Goal: Transaction & Acquisition: Purchase product/service

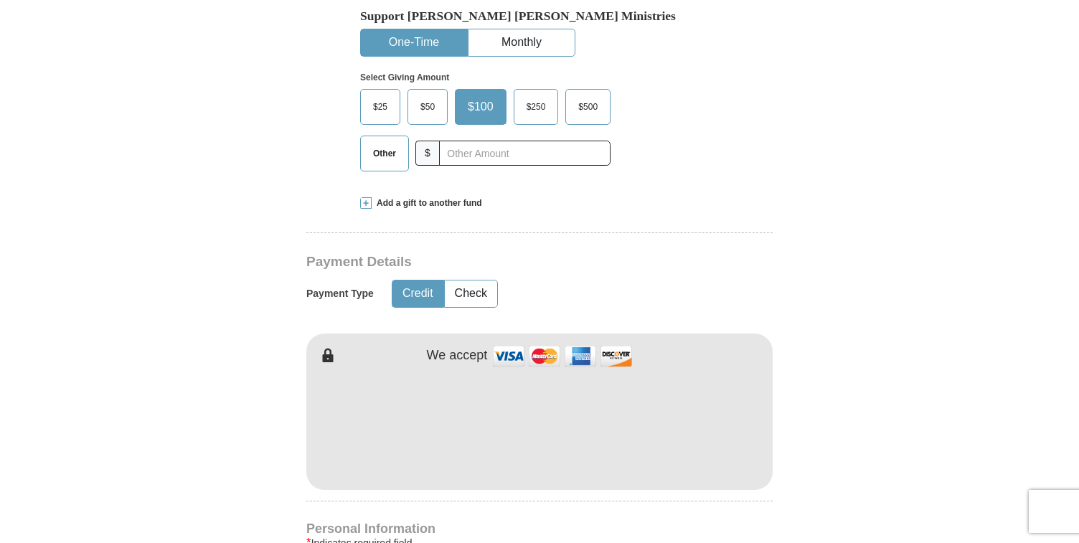
scroll to position [568, 0]
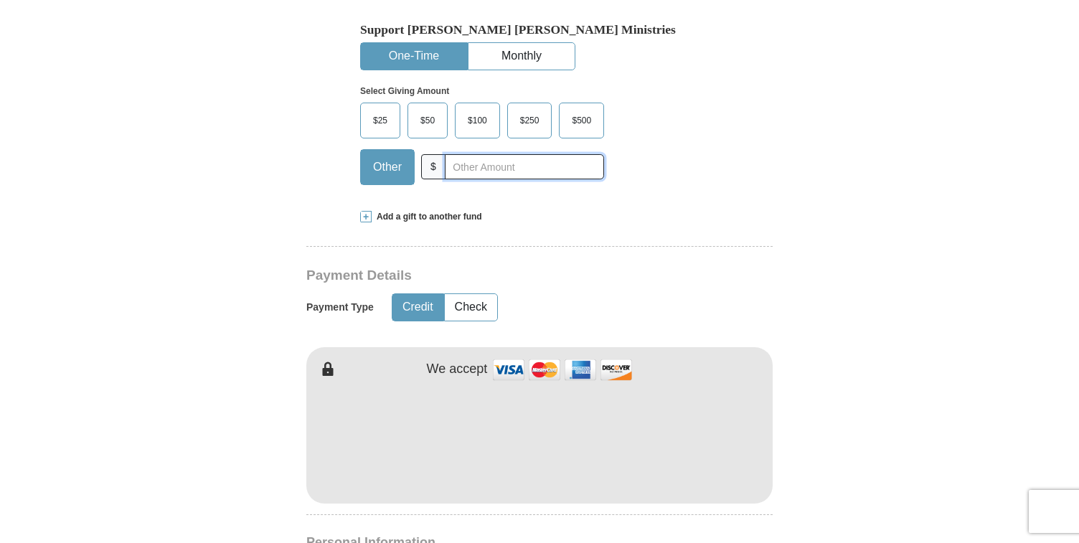
click at [530, 154] on input "text" at bounding box center [524, 166] width 159 height 25
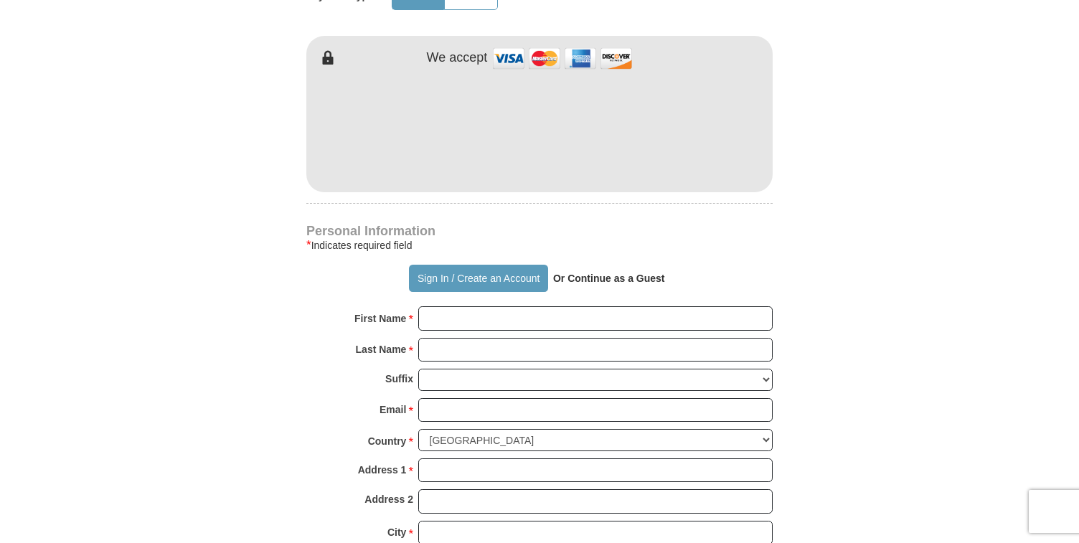
scroll to position [891, 0]
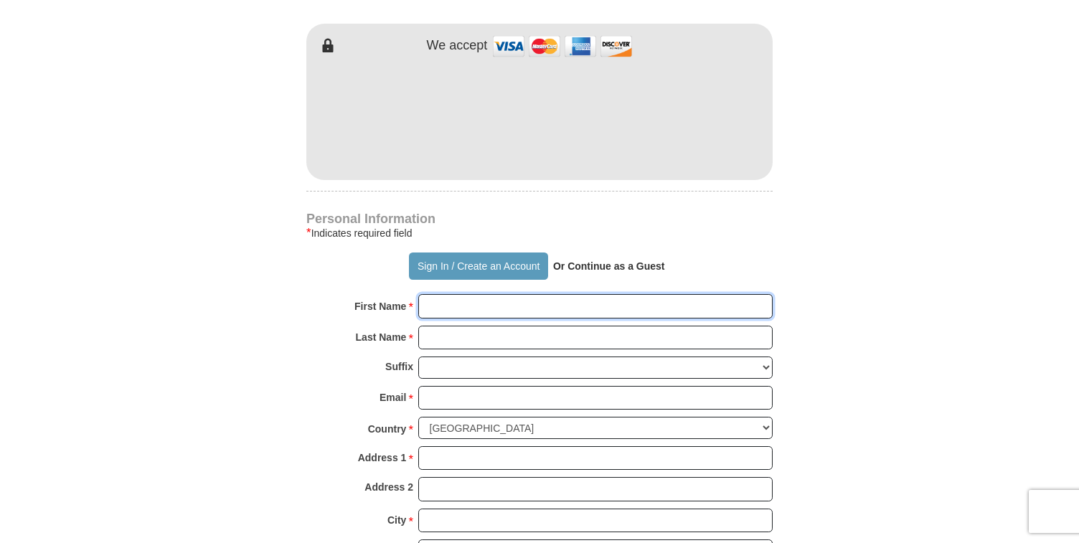
click at [514, 294] on input "First Name *" at bounding box center [595, 306] width 355 height 24
type input "[PERSON_NAME]"
click at [529, 326] on input "Last Name *" at bounding box center [595, 338] width 355 height 24
type input "Kruger"
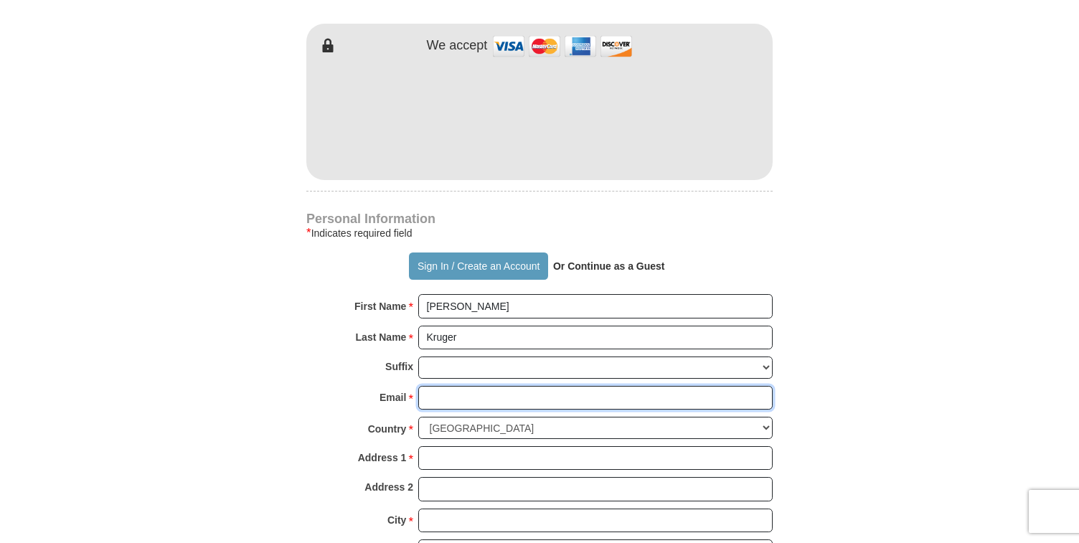
click at [517, 386] on input "Email *" at bounding box center [595, 398] width 355 height 24
type input "[PERSON_NAME][EMAIL_ADDRESS][DOMAIN_NAME]"
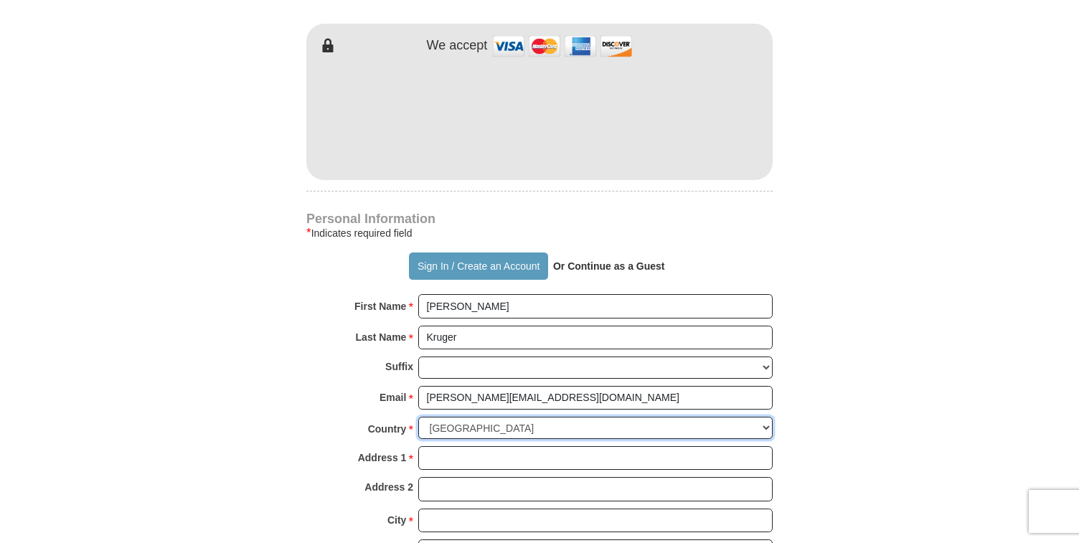
select select "AE"
type input "PO Box 454637"
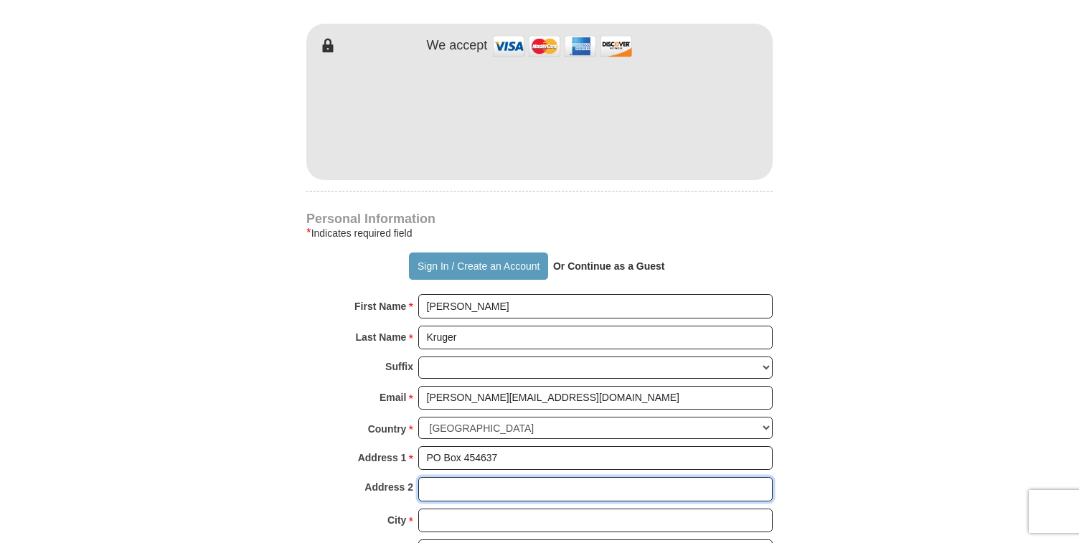
type input "[GEOGRAPHIC_DATA]"
type input "0524293272"
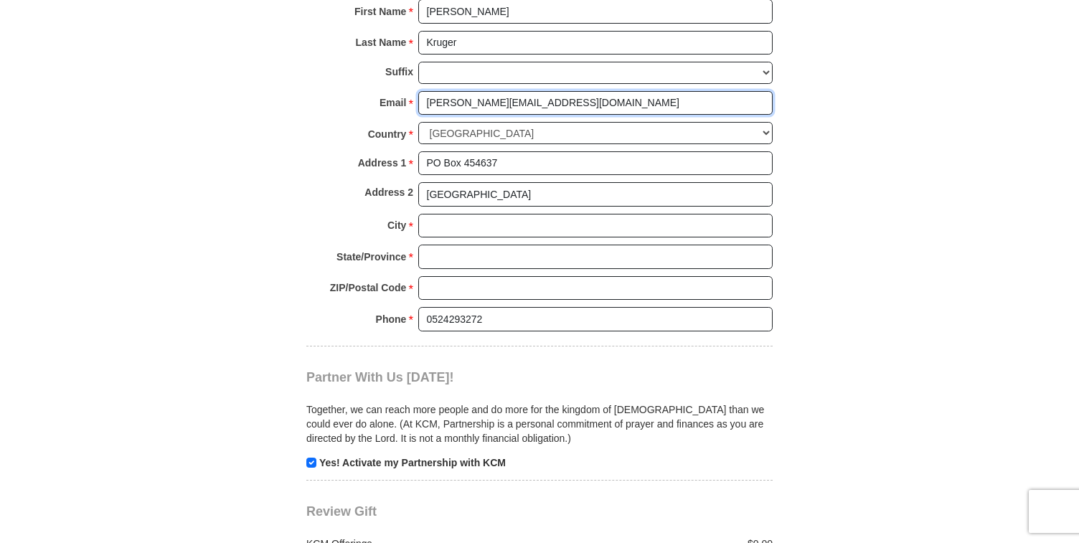
scroll to position [1194, 0]
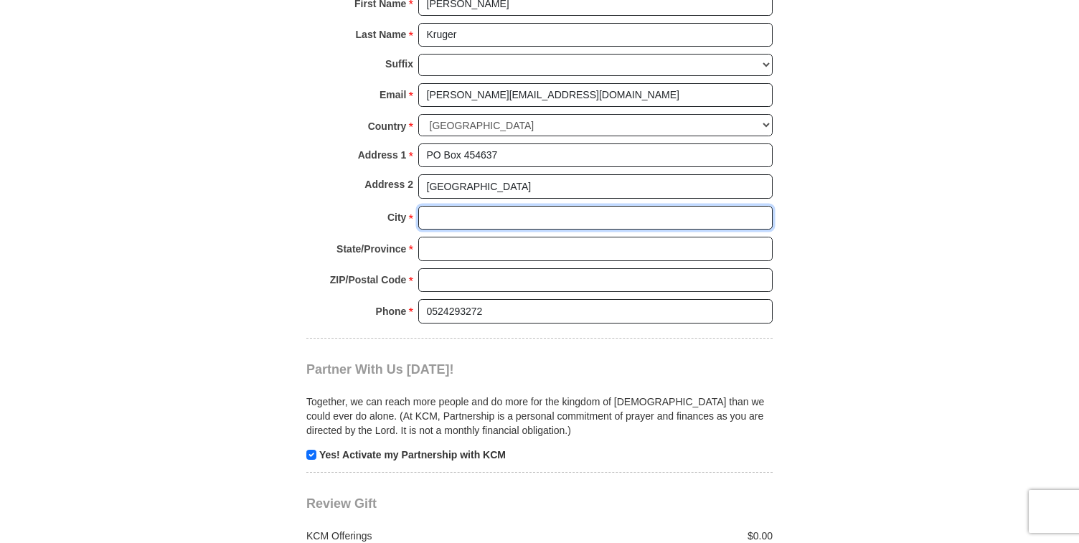
click at [591, 206] on input "City *" at bounding box center [595, 218] width 355 height 24
type input "[GEOGRAPHIC_DATA]"
click at [465, 237] on input "State/Province *" at bounding box center [595, 249] width 355 height 24
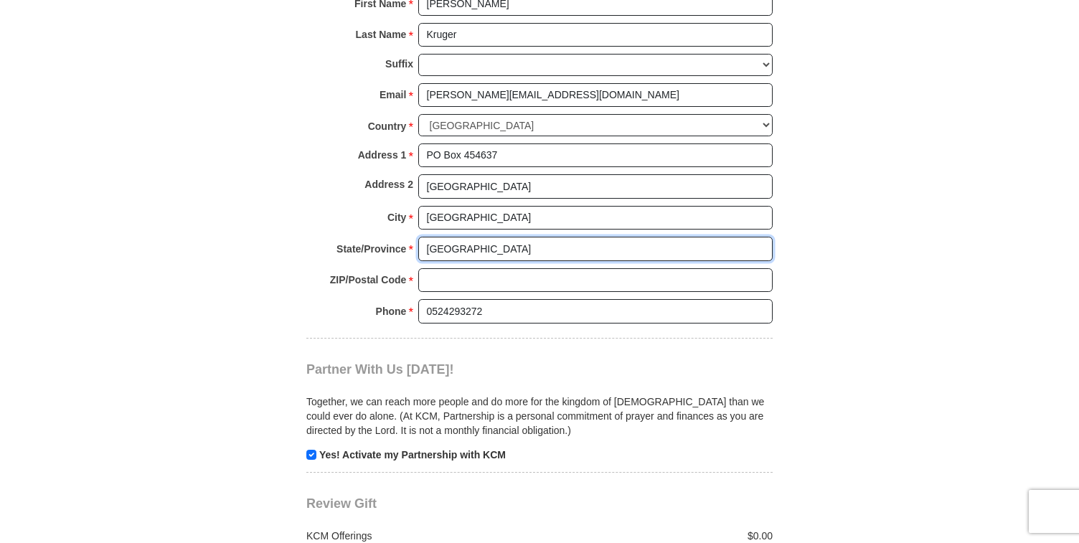
type input "[GEOGRAPHIC_DATA]"
click at [425, 268] on input "ZIP/Postal Code *" at bounding box center [595, 280] width 355 height 24
type input "0000"
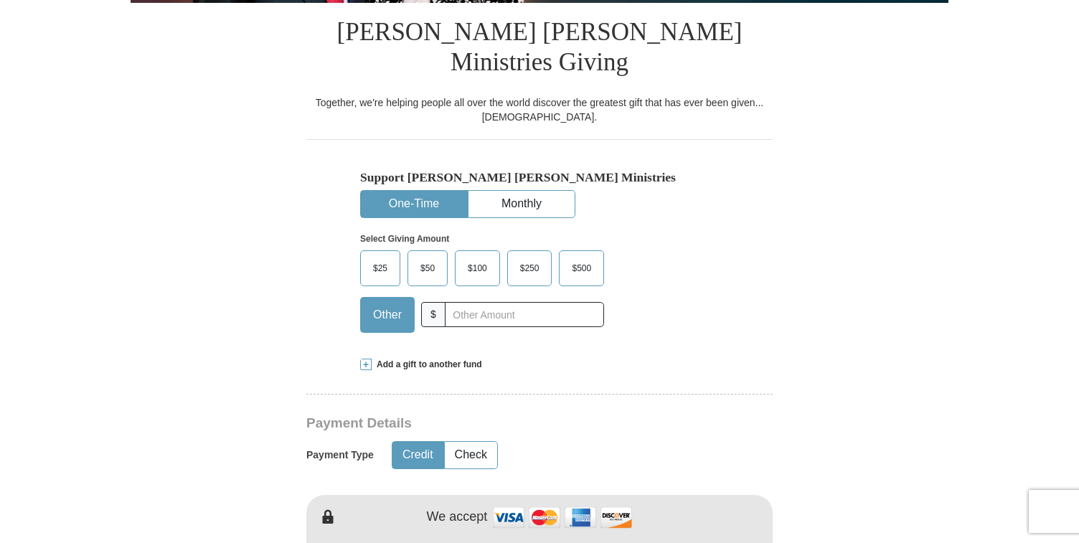
scroll to position [403, 0]
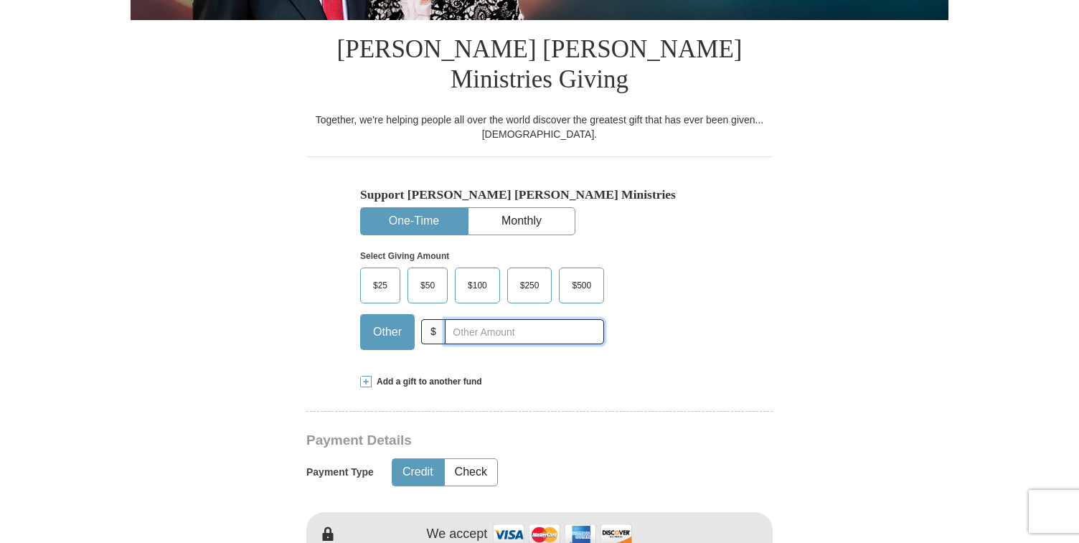
click at [500, 319] on input "text" at bounding box center [524, 331] width 159 height 25
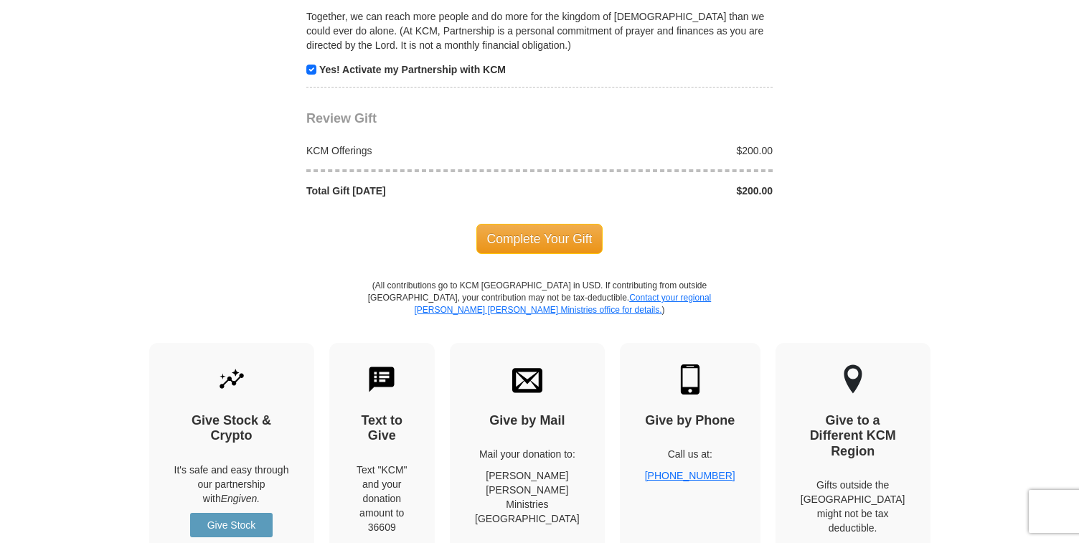
scroll to position [1600, 0]
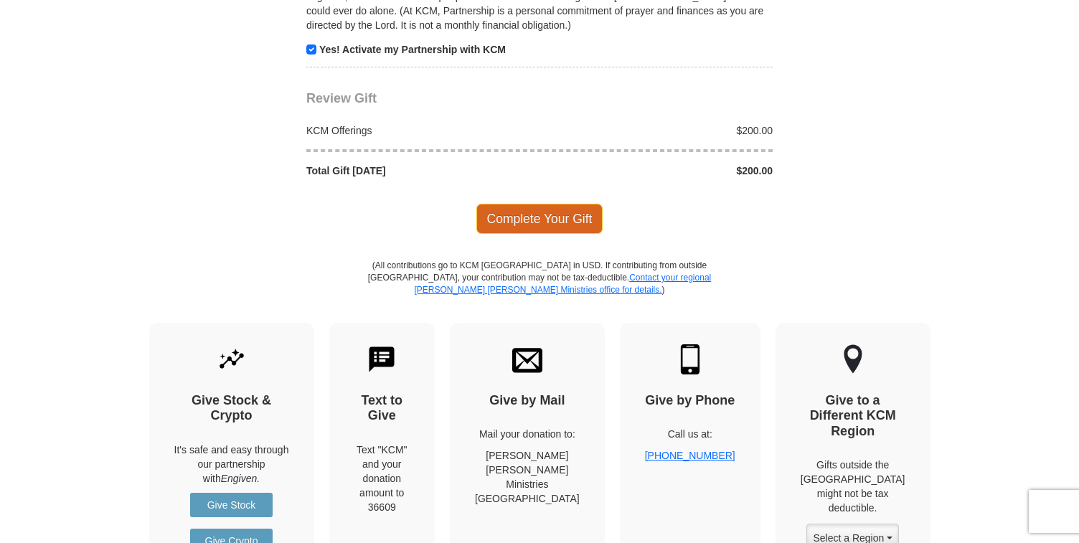
type input "200.00"
click at [548, 204] on span "Complete Your Gift" at bounding box center [540, 219] width 127 height 30
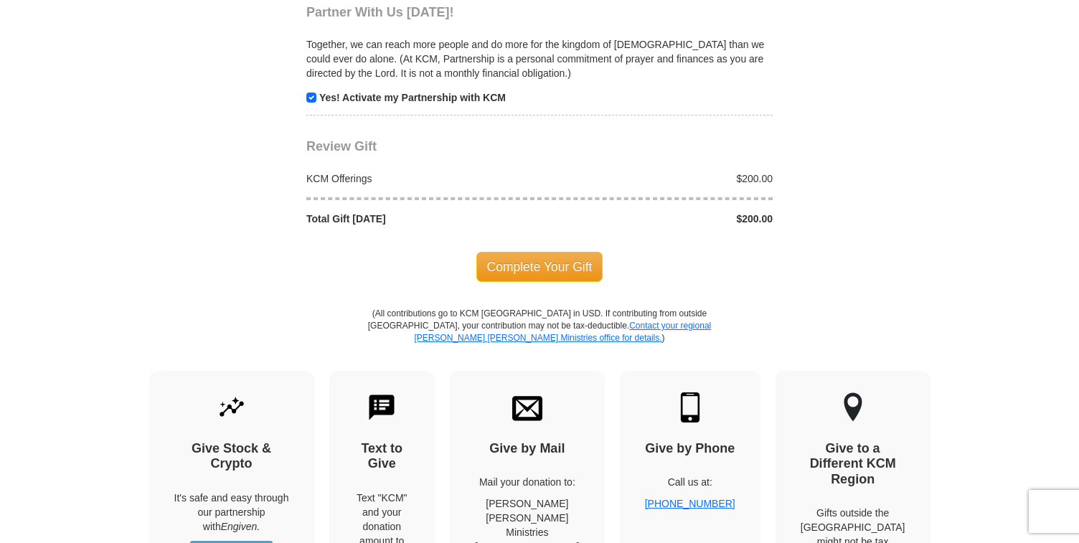
scroll to position [1613, 0]
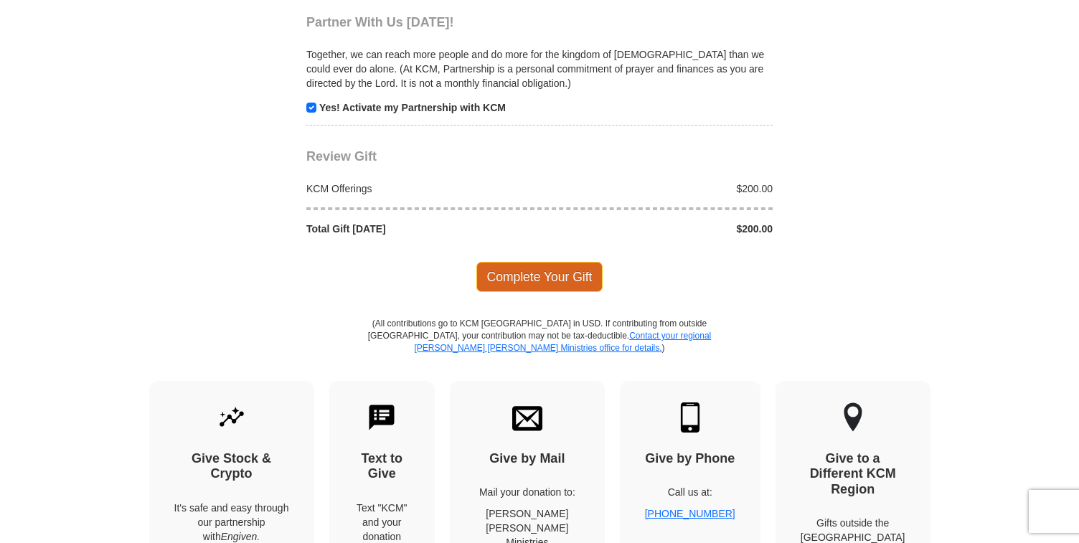
click at [555, 262] on span "Complete Your Gift" at bounding box center [540, 277] width 127 height 30
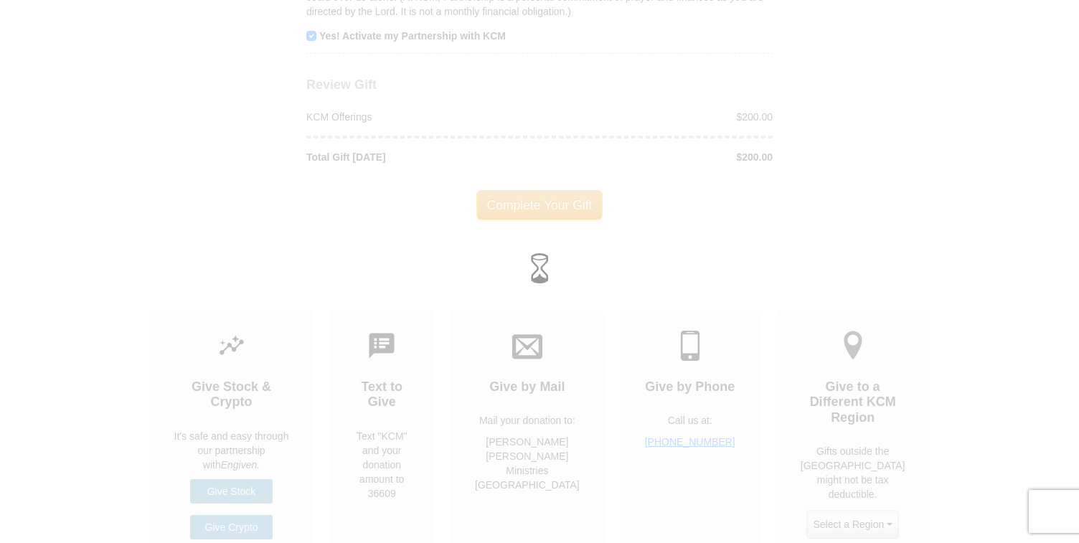
scroll to position [1542, 0]
